Goal: Information Seeking & Learning: Learn about a topic

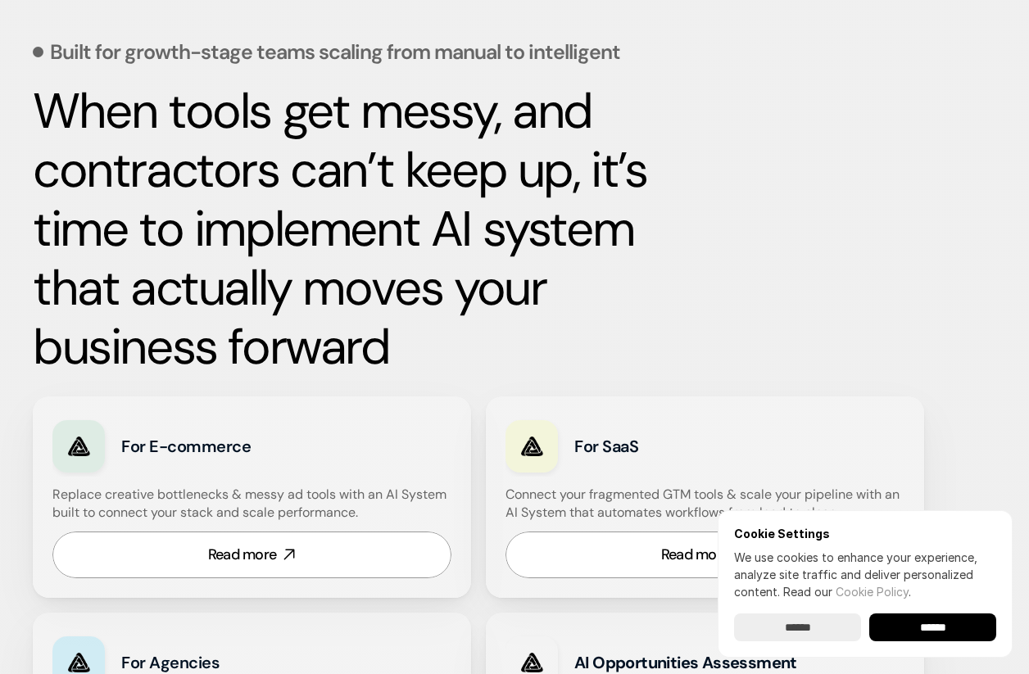
scroll to position [724, 0]
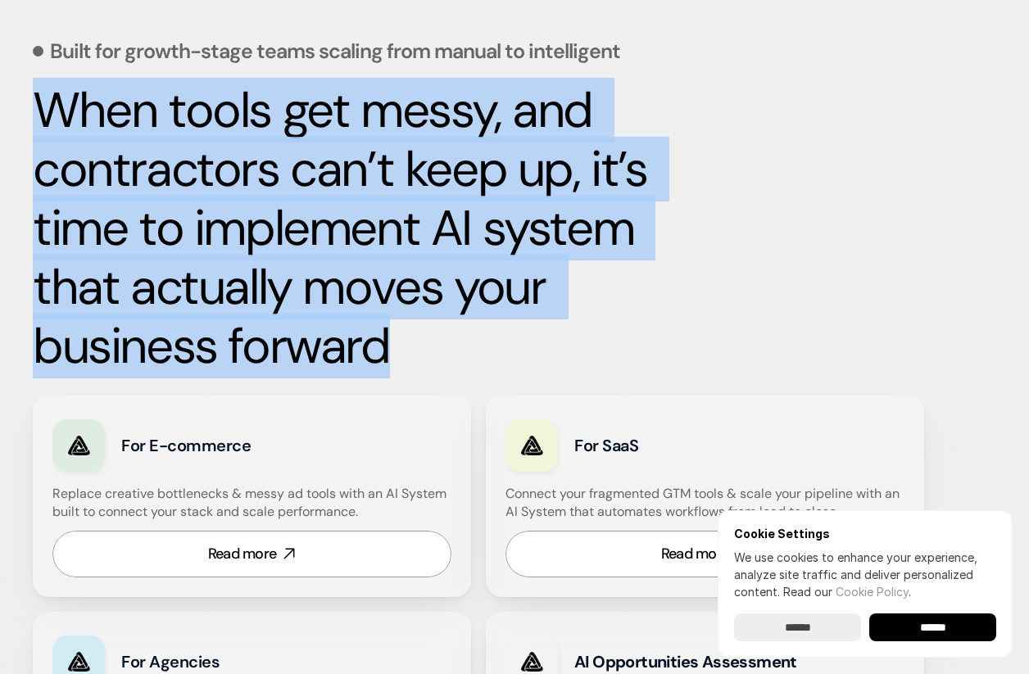
drag, startPoint x: 440, startPoint y: 356, endPoint x: 41, endPoint y: 122, distance: 462.6
click at [41, 124] on h2 "When tools get messy, and contractors can’t keep up, it’s time to implement AI …" at bounding box center [380, 228] width 694 height 295
click at [693, 222] on h2 "When tools get messy, and contractors can’t keep up, it’s time to implement AI …" at bounding box center [380, 228] width 694 height 295
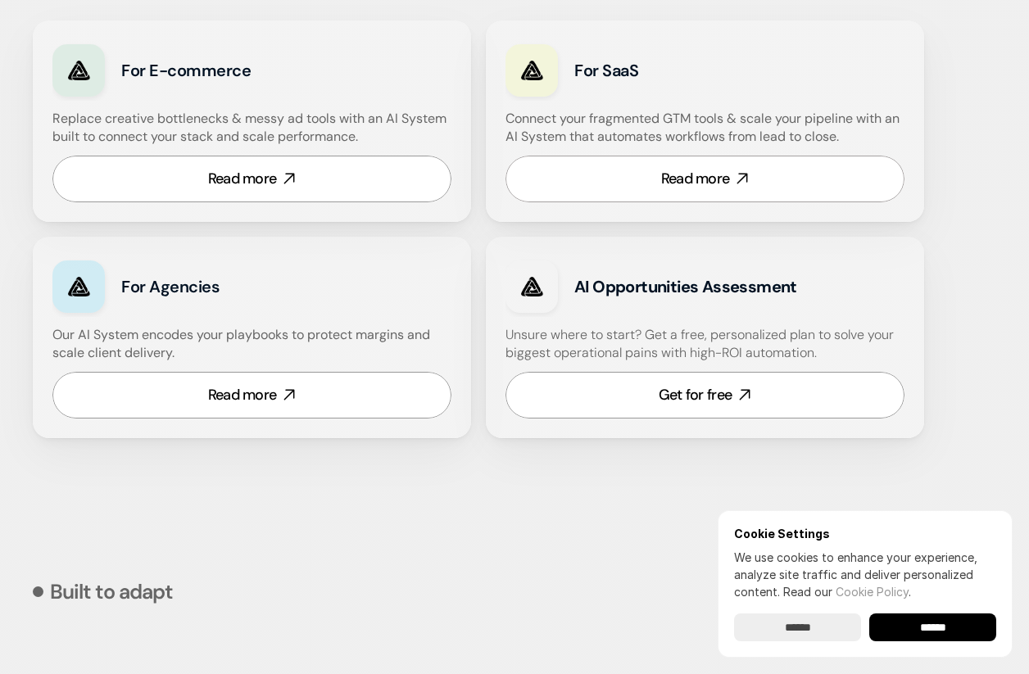
scroll to position [1100, 0]
click at [243, 174] on div "Read more" at bounding box center [242, 178] width 69 height 20
click at [290, 392] on icon at bounding box center [289, 394] width 19 height 19
click at [687, 383] on link "Get for free" at bounding box center [704, 394] width 399 height 47
click at [678, 188] on div "Read more" at bounding box center [695, 178] width 69 height 20
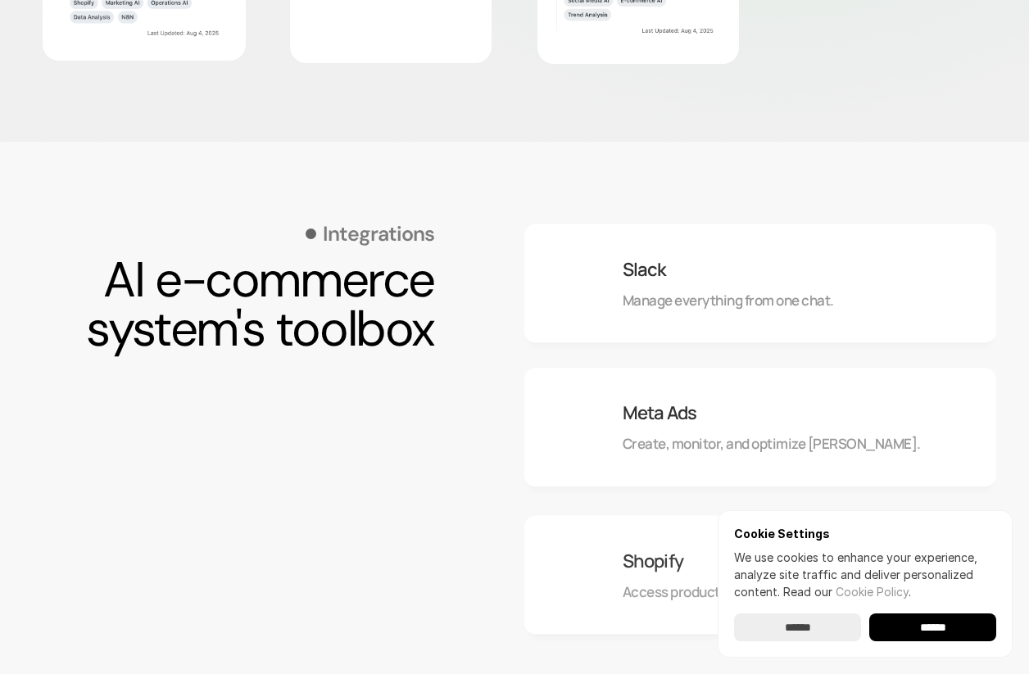
scroll to position [1329, 0]
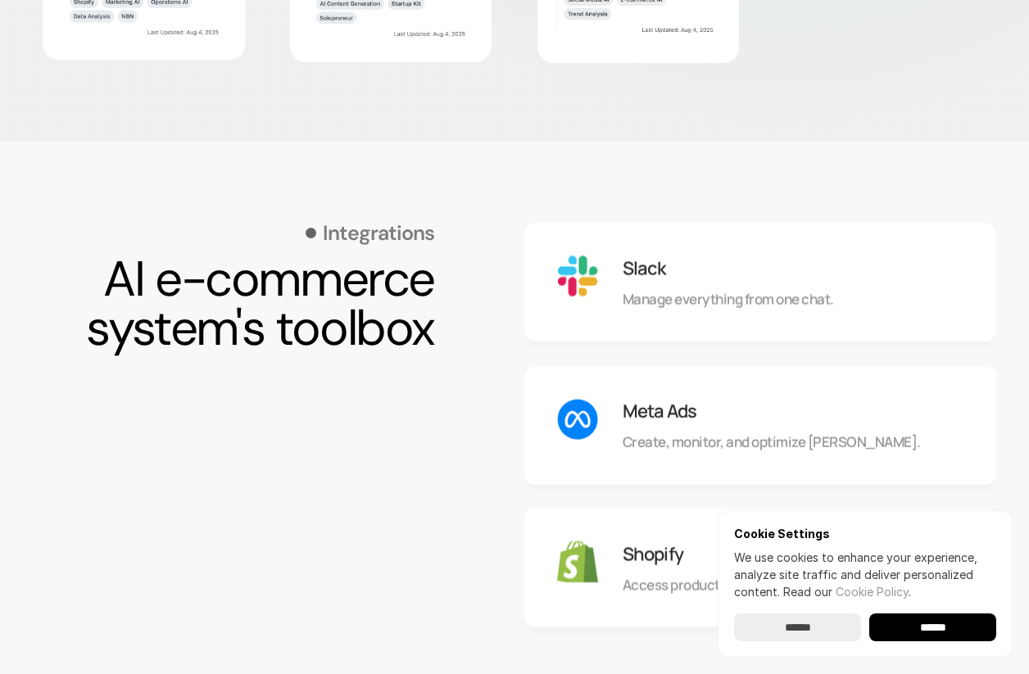
click at [274, 435] on div "Integrations AI e-commerce system's toolbox" at bounding box center [269, 568] width 472 height 691
click at [174, 430] on div "Integrations AI e-commerce system's toolbox" at bounding box center [269, 568] width 472 height 691
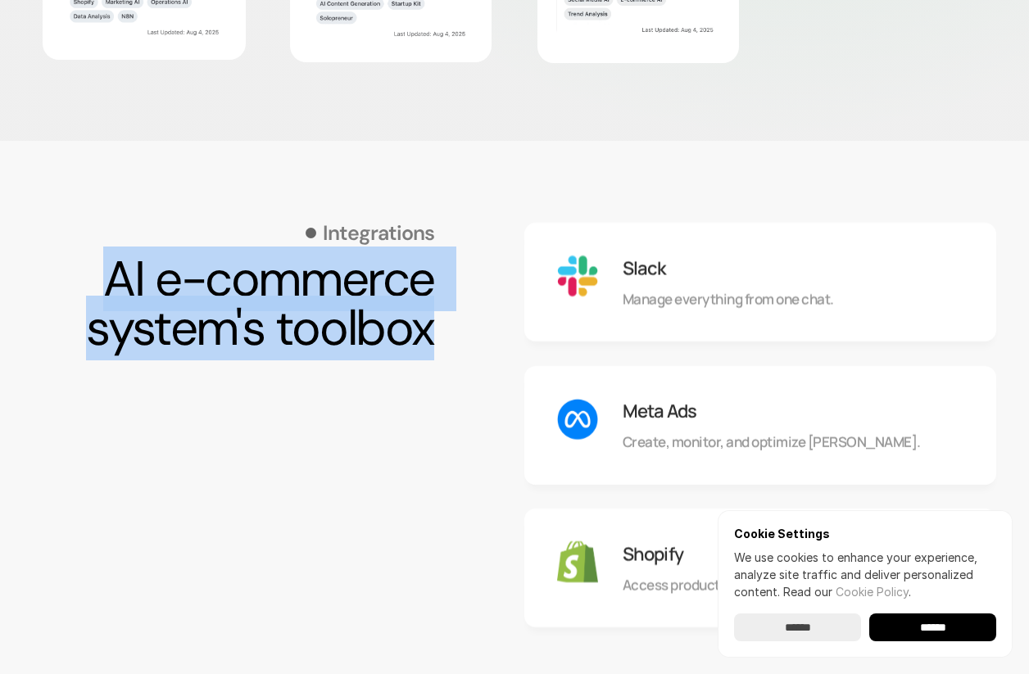
drag, startPoint x: 87, startPoint y: 283, endPoint x: 459, endPoint y: 383, distance: 385.3
click at [460, 385] on div "Integrations AI e-commerce system's toolbox" at bounding box center [269, 568] width 472 height 691
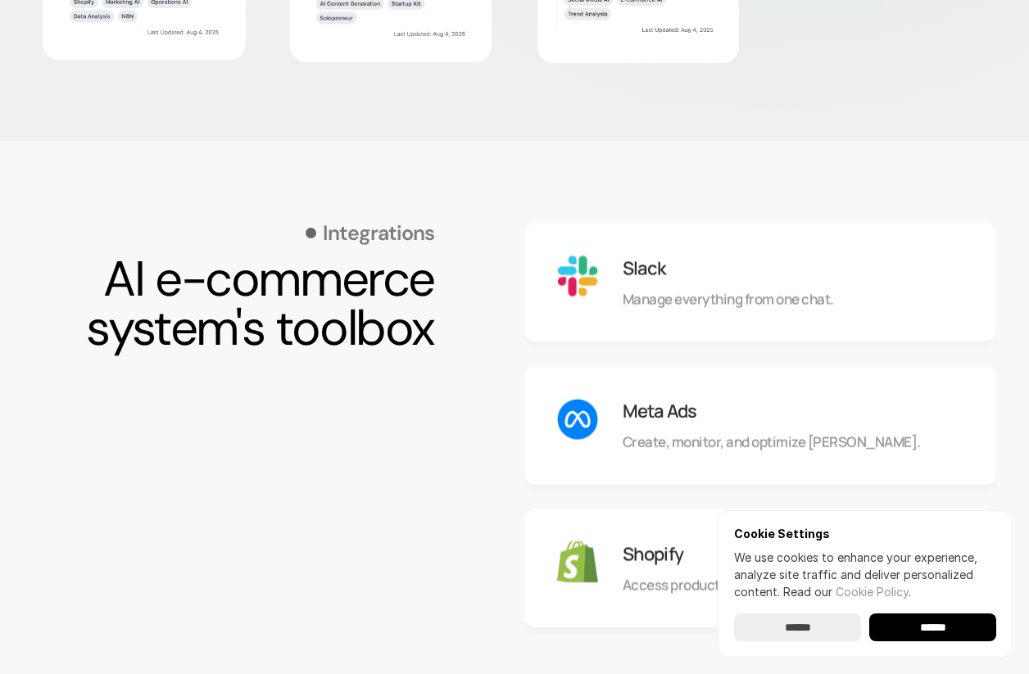
click at [428, 353] on h2 "AI e-commerce system's toolbox" at bounding box center [233, 304] width 401 height 98
